Goal: Task Accomplishment & Management: Use online tool/utility

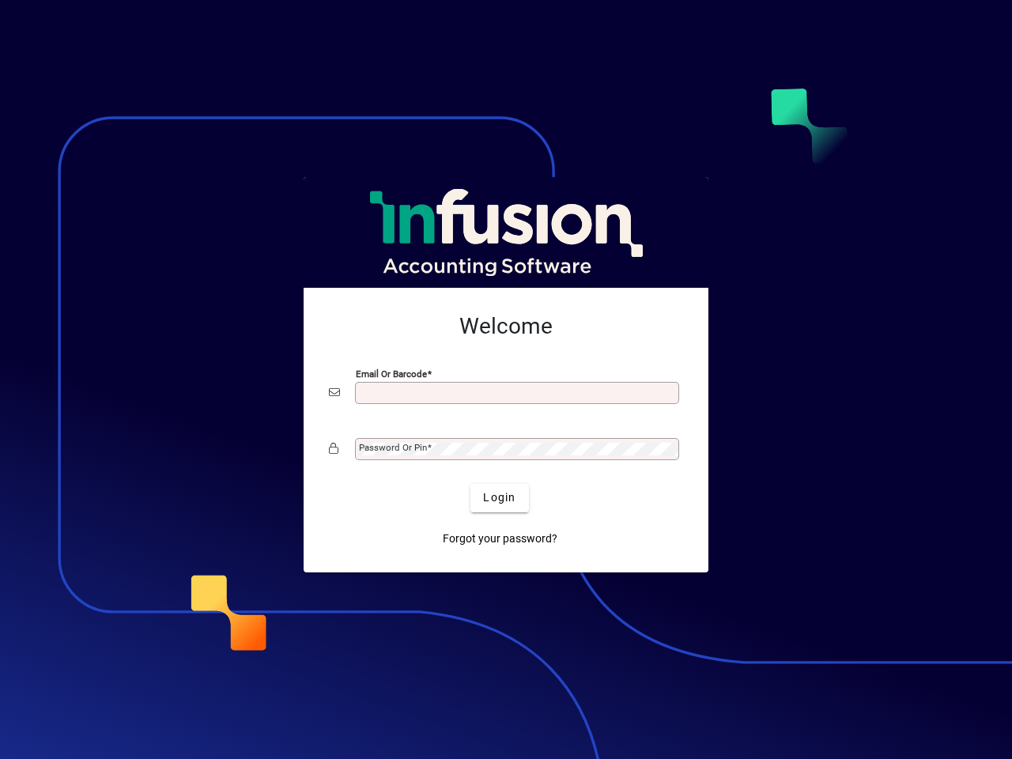
click at [506, 393] on input "Email or Barcode" at bounding box center [518, 393] width 319 height 13
